Goal: Task Accomplishment & Management: Complete application form

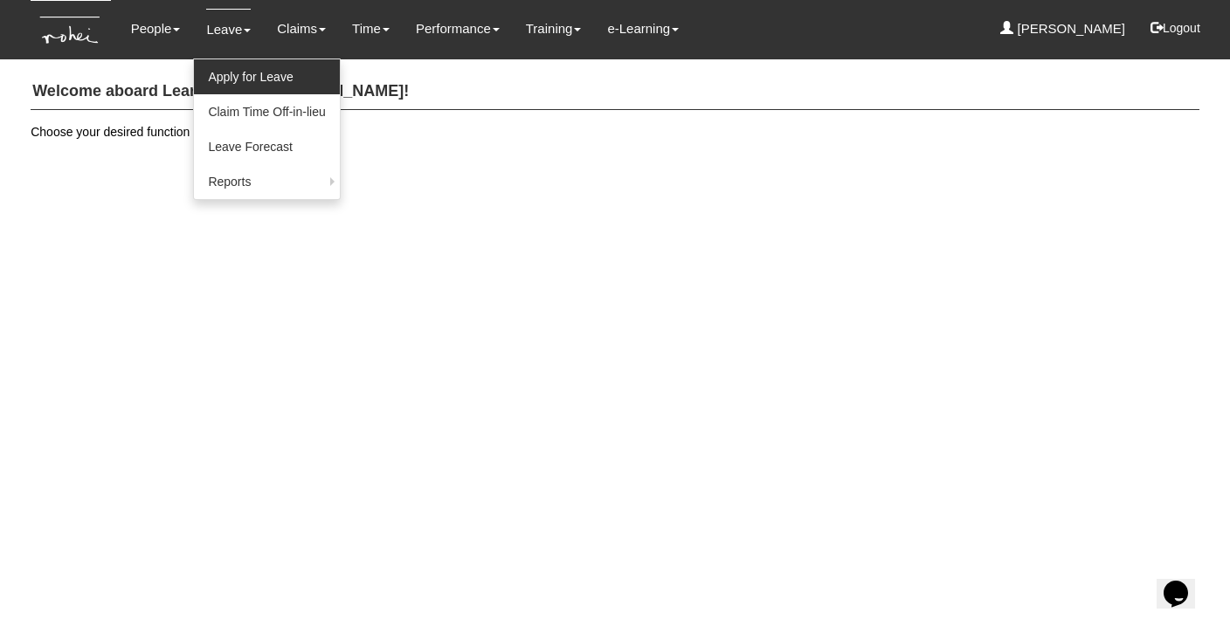
click at [239, 73] on link "Apply for Leave" at bounding box center [266, 76] width 145 height 35
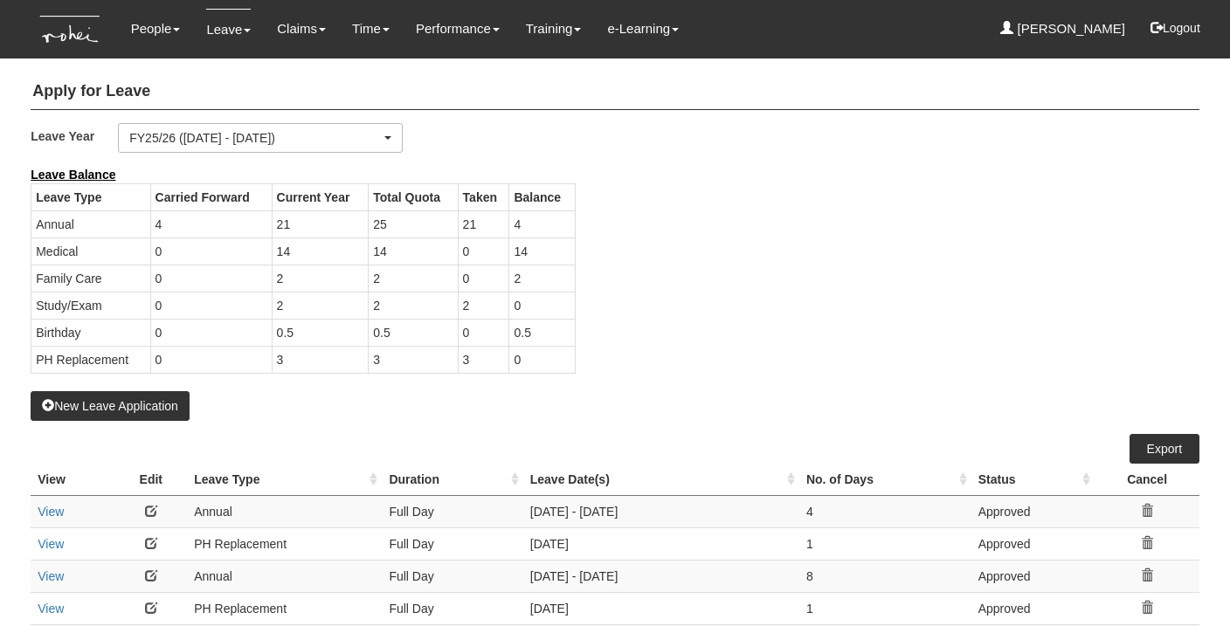
select select "50"
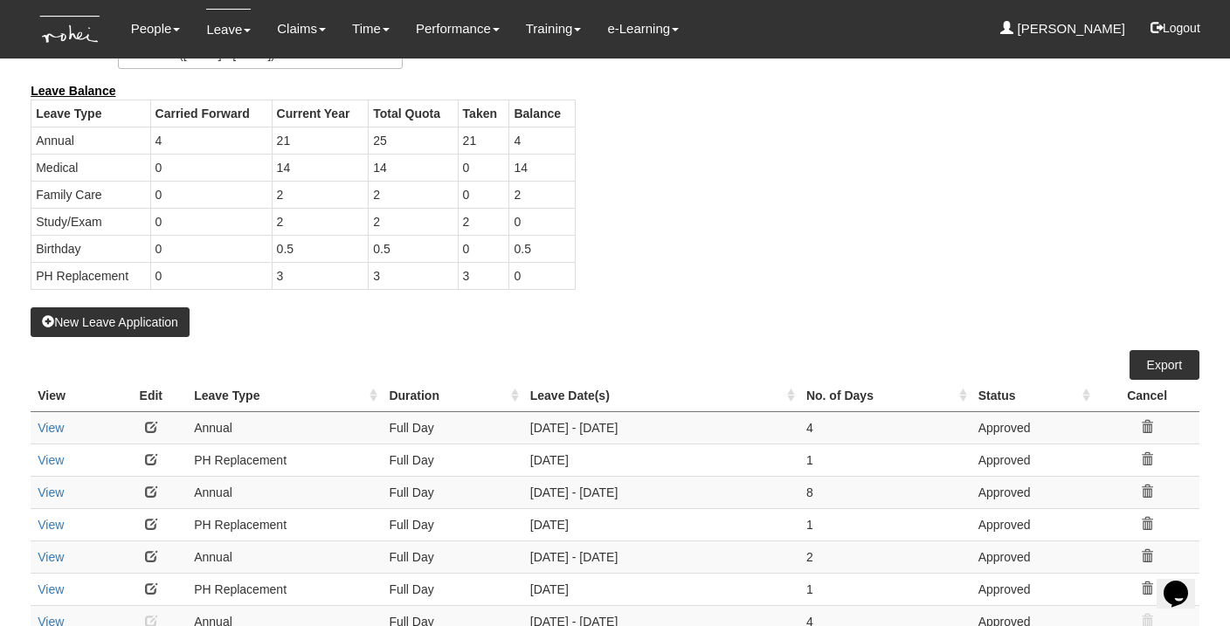
scroll to position [85, 0]
click at [176, 324] on button "New Leave Application" at bounding box center [110, 322] width 159 height 30
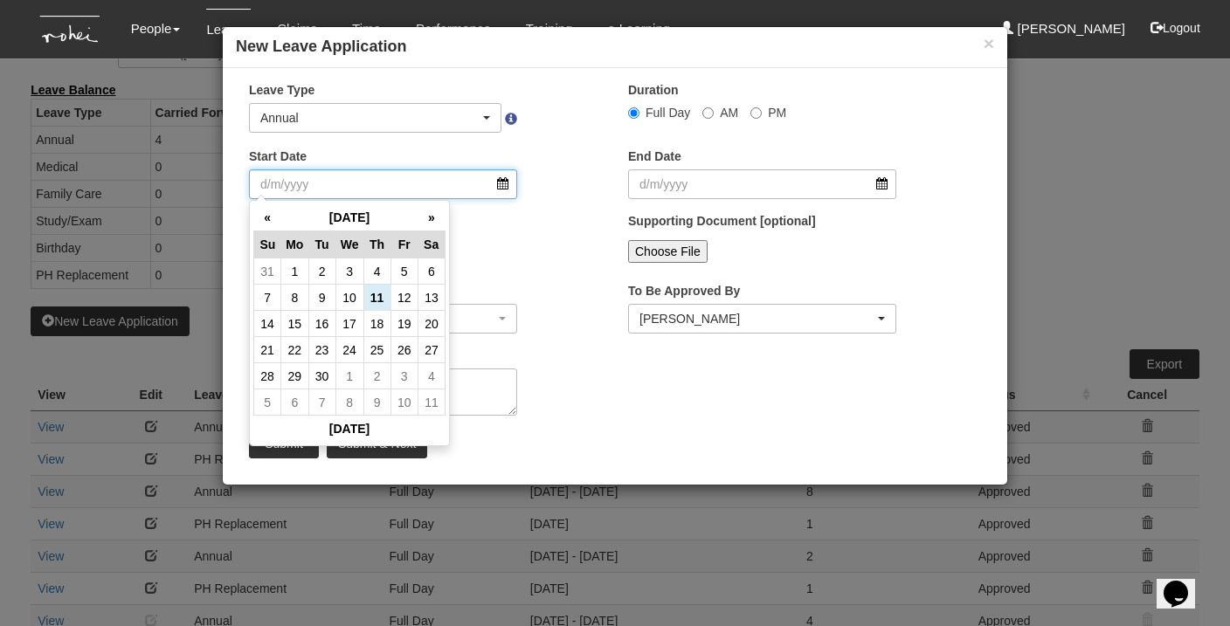
click at [501, 182] on input "Start Date" at bounding box center [383, 184] width 268 height 30
click at [431, 222] on th "»" at bounding box center [431, 217] width 27 height 27
click at [383, 369] on td "30" at bounding box center [376, 376] width 27 height 26
type input "30/10/2025"
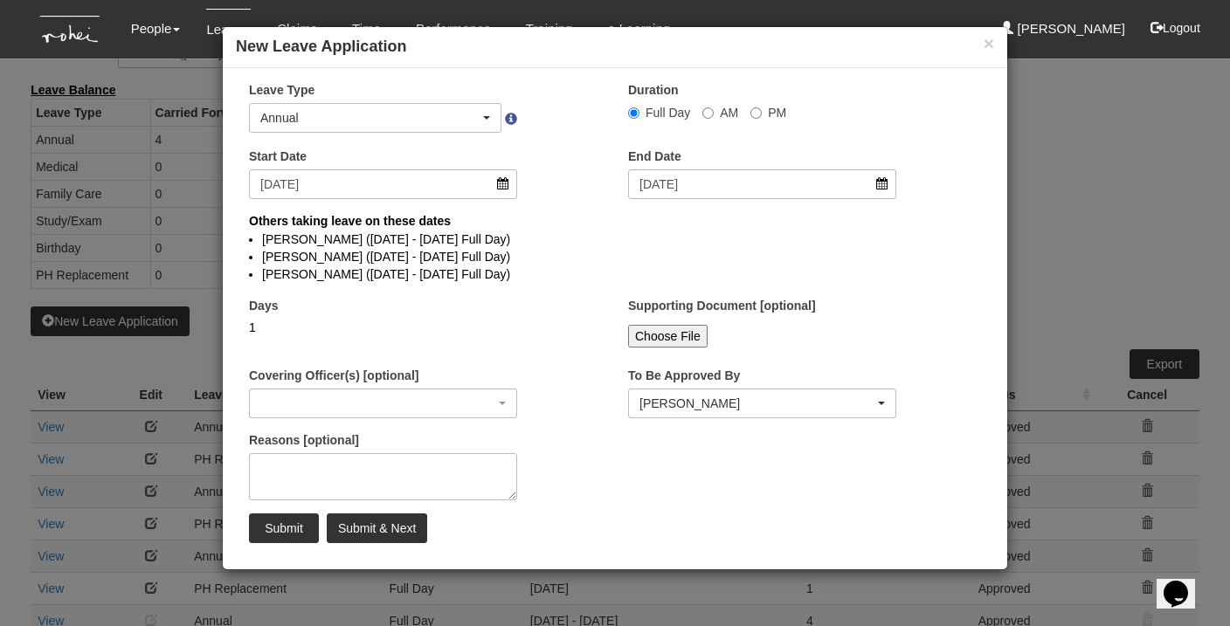
select select
click at [889, 183] on input "30/10/2025" at bounding box center [762, 184] width 268 height 30
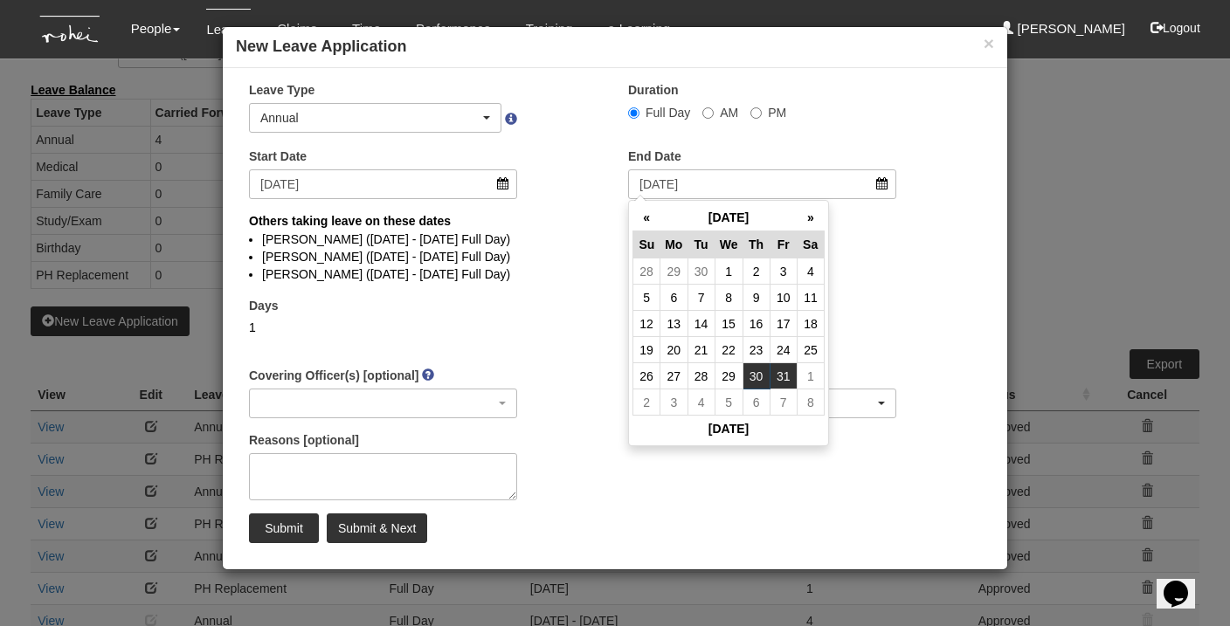
click at [785, 370] on td "31" at bounding box center [783, 376] width 27 height 26
type input "31/10/2025"
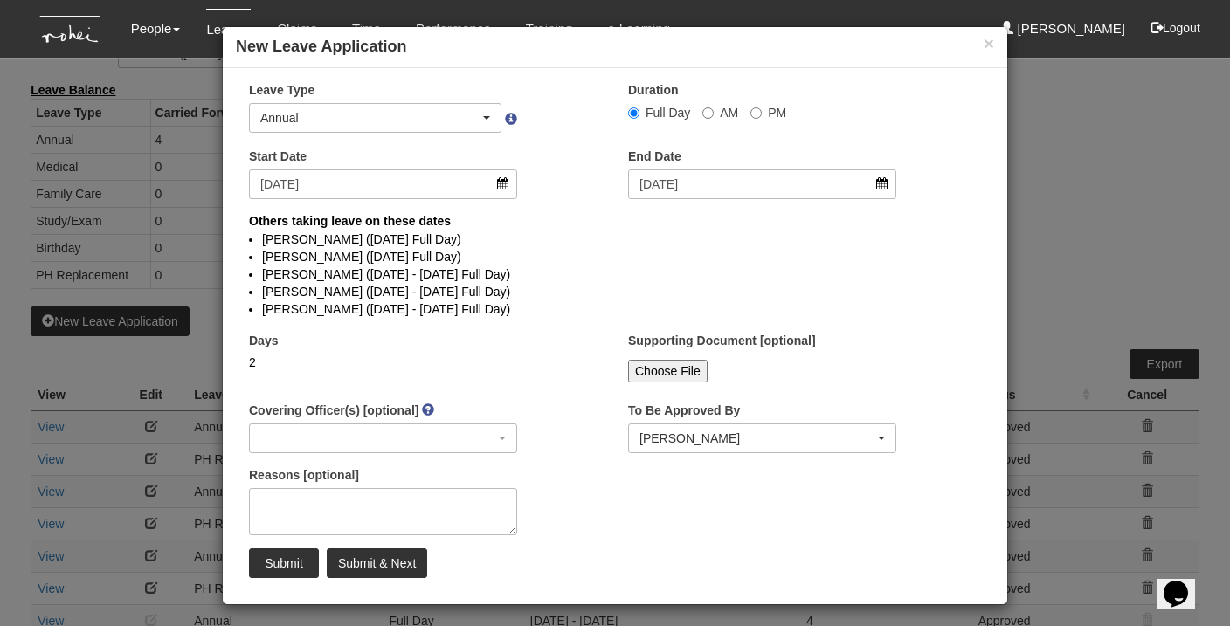
select select
click at [377, 516] on textarea "Reasons [optional]" at bounding box center [383, 511] width 268 height 47
type textarea "annual leave"
click at [275, 564] on input "Submit" at bounding box center [284, 564] width 70 height 30
select select
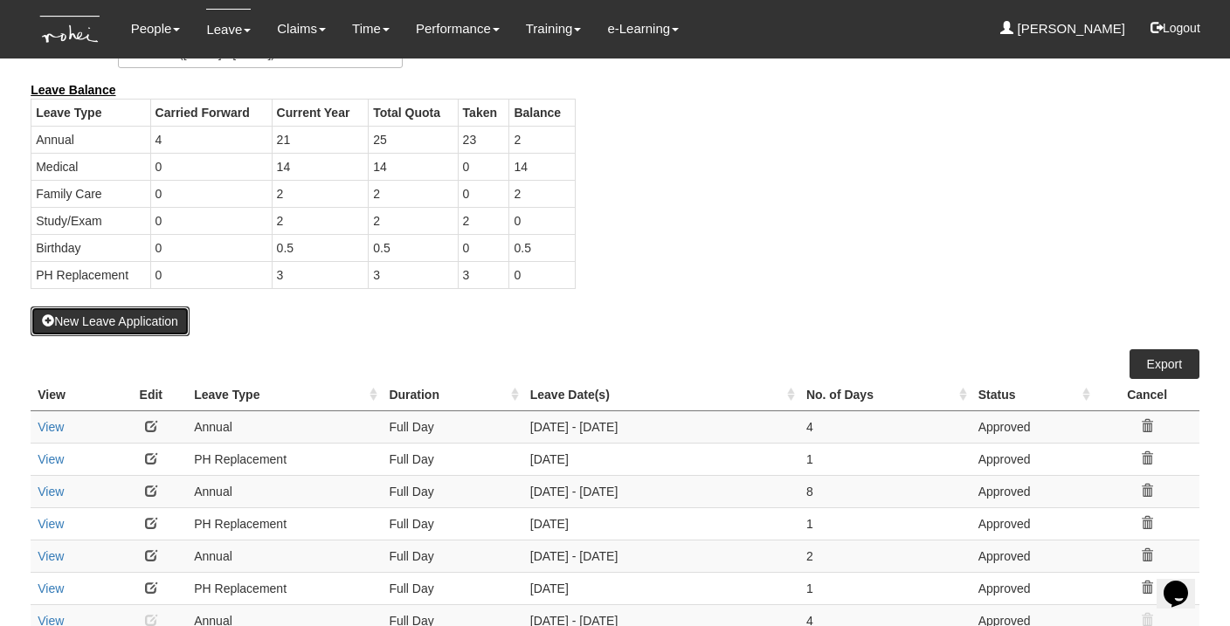
select select "50"
